Goal: Transaction & Acquisition: Purchase product/service

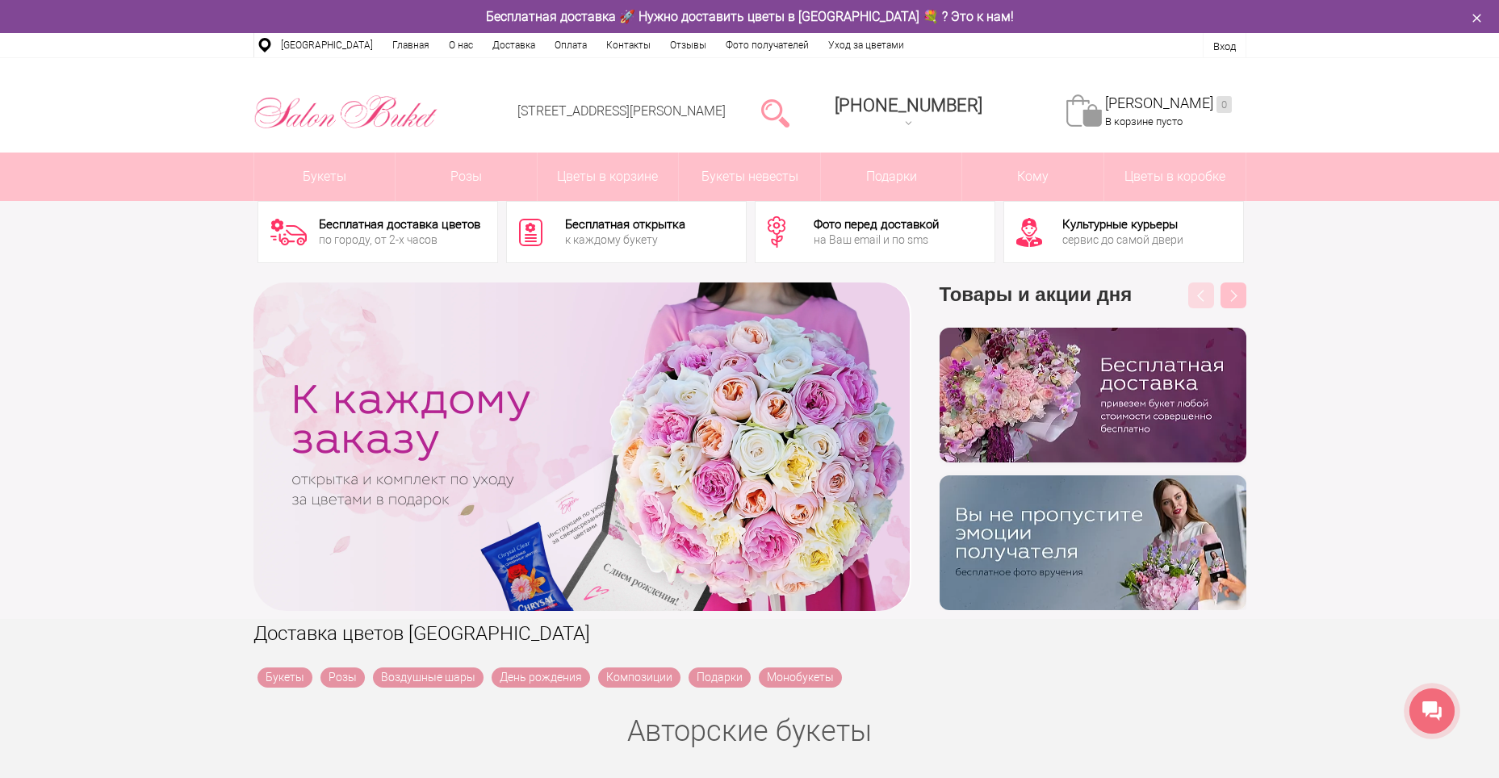
click at [1063, 427] on img at bounding box center [1092, 395] width 307 height 135
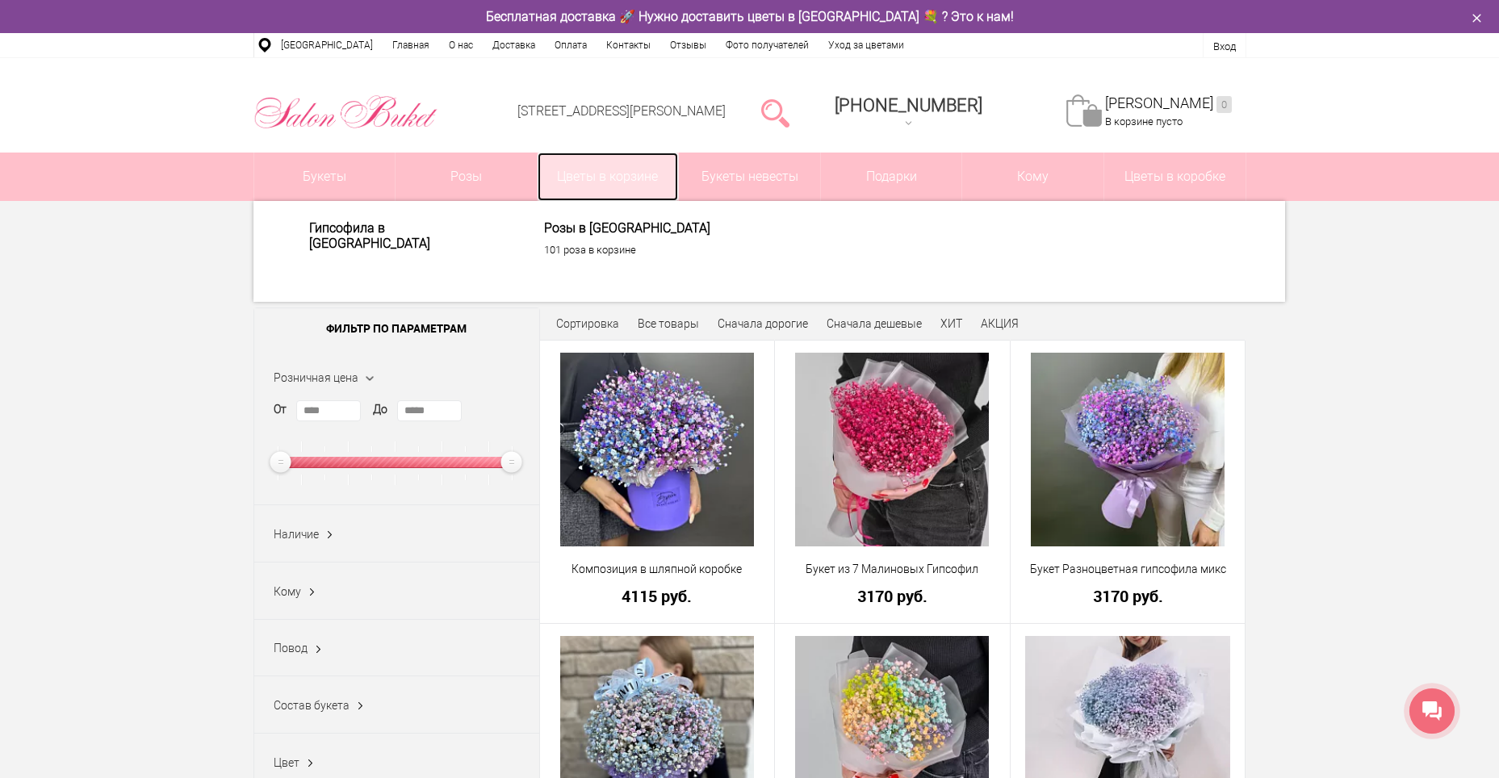
click at [613, 186] on link "Цветы в корзине" at bounding box center [607, 177] width 141 height 48
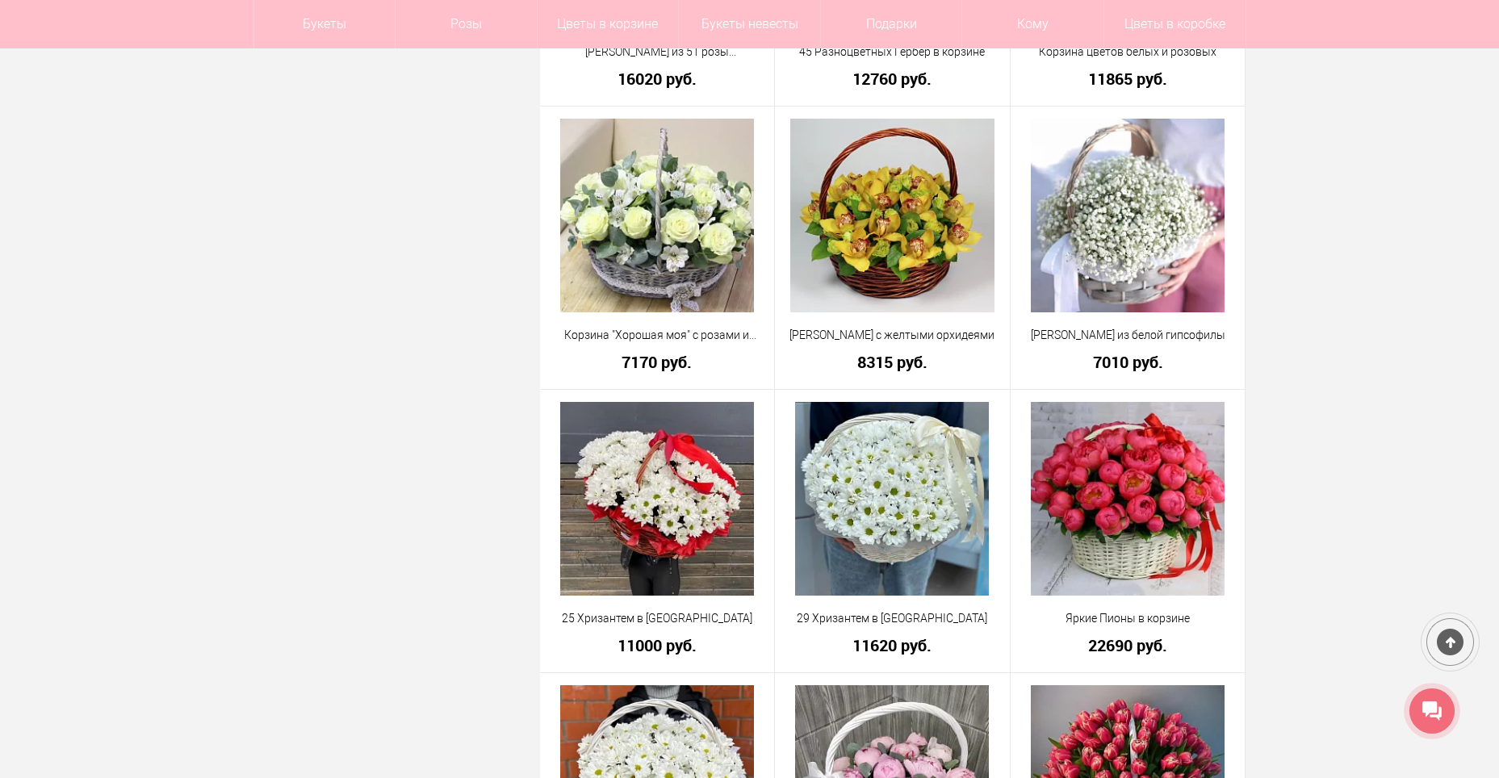
scroll to position [2757, 0]
